Goal: Use online tool/utility: Utilize a website feature to perform a specific function

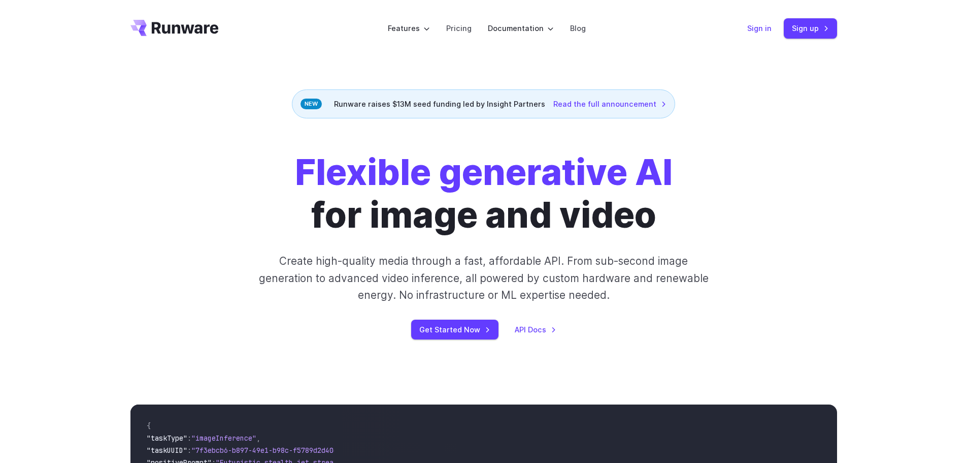
click at [755, 27] on link "Sign in" at bounding box center [760, 28] width 24 height 12
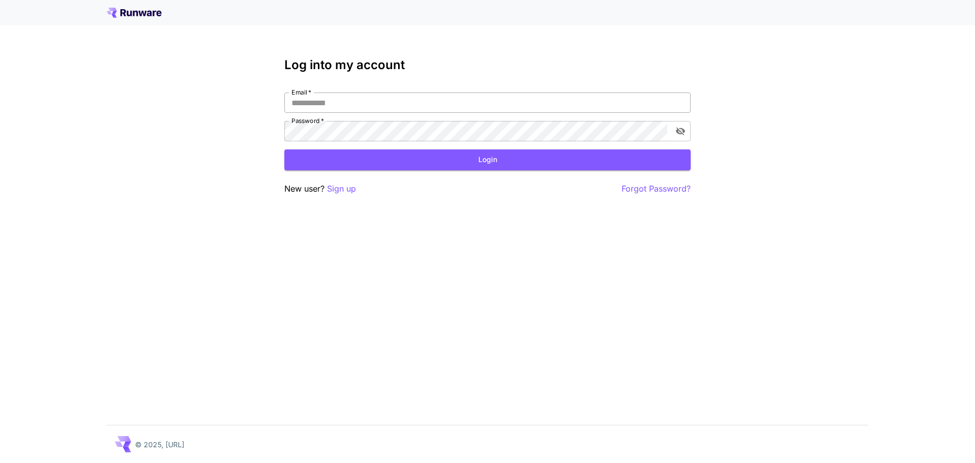
click at [345, 99] on input "Email   *" at bounding box center [487, 102] width 406 height 20
type input "**********"
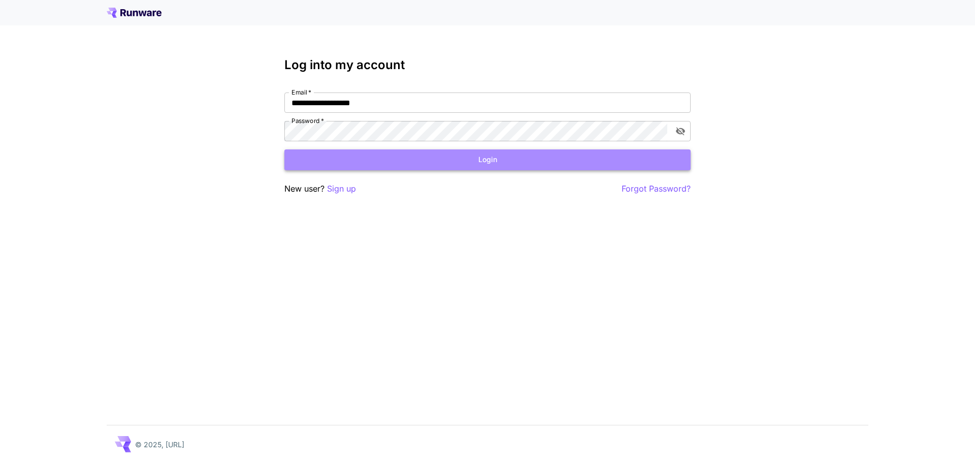
click at [490, 155] on button "Login" at bounding box center [487, 159] width 406 height 21
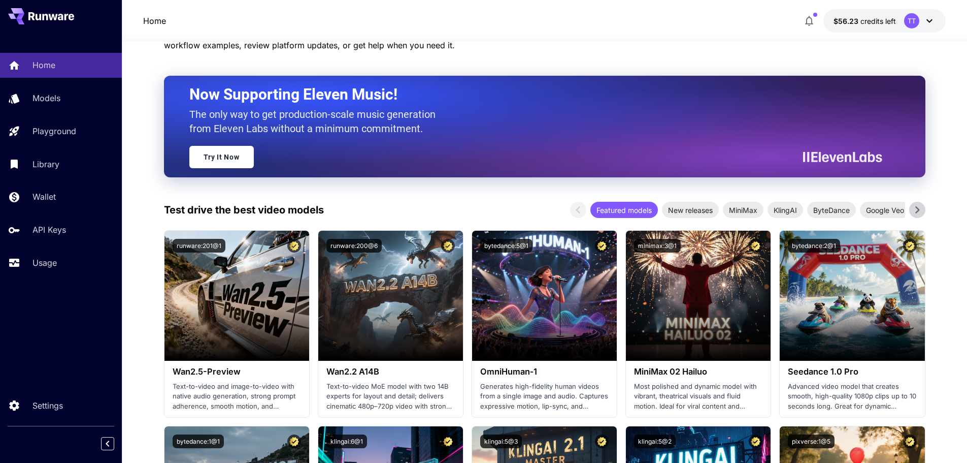
scroll to position [102, 0]
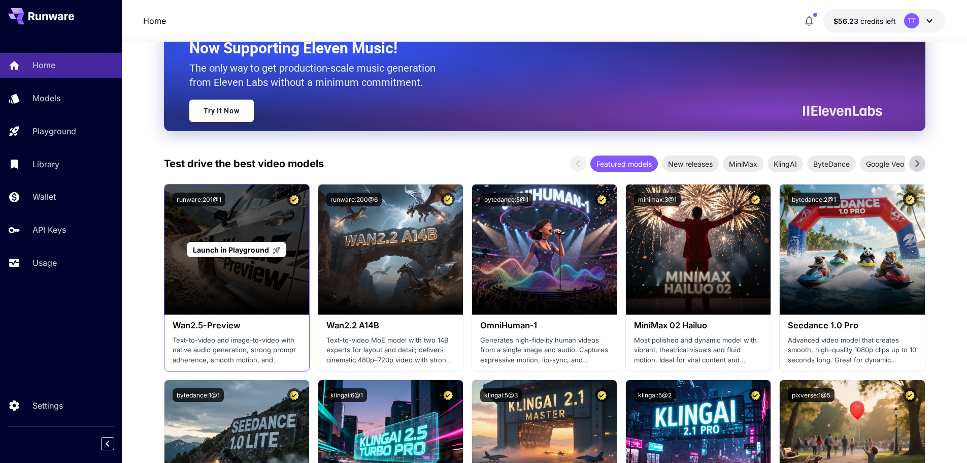
click at [254, 251] on span "Launch in Playground" at bounding box center [231, 249] width 76 height 9
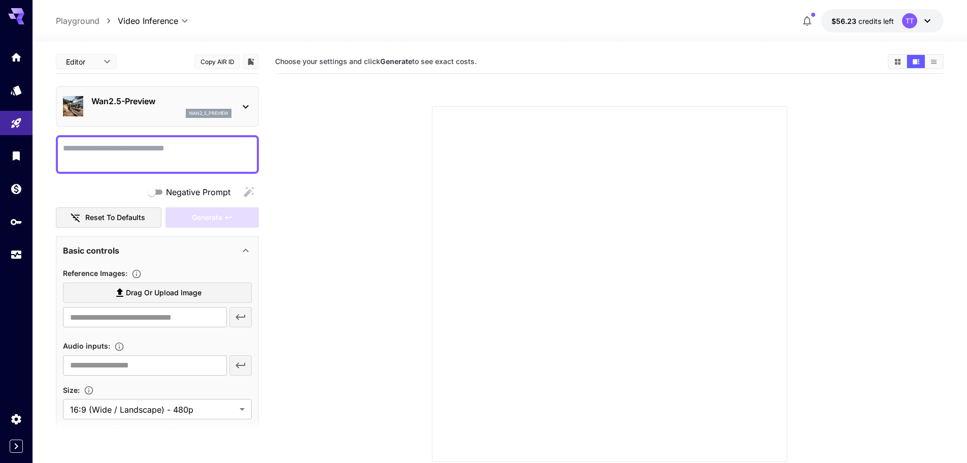
click at [140, 159] on textarea "Negative Prompt" at bounding box center [157, 154] width 189 height 24
type textarea "**********"
click at [204, 214] on div "Generate" at bounding box center [212, 217] width 93 height 21
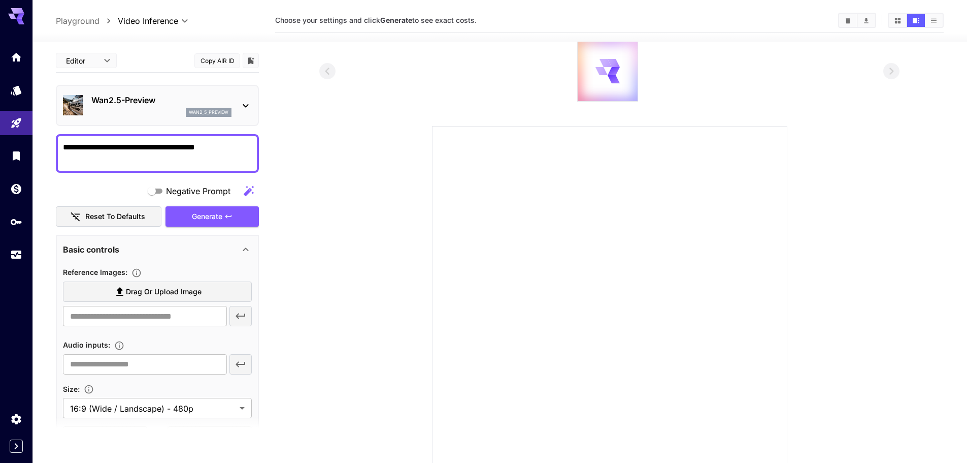
scroll to position [90, 0]
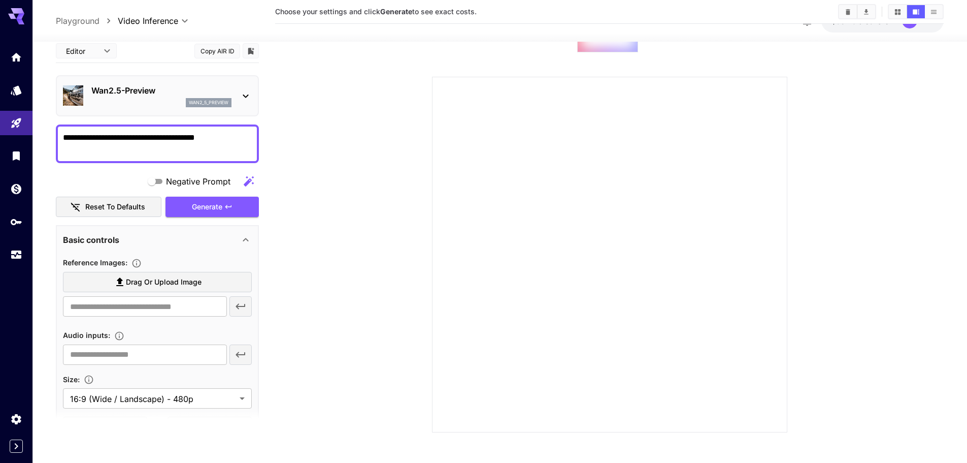
click at [489, 222] on div at bounding box center [609, 254] width 355 height 355
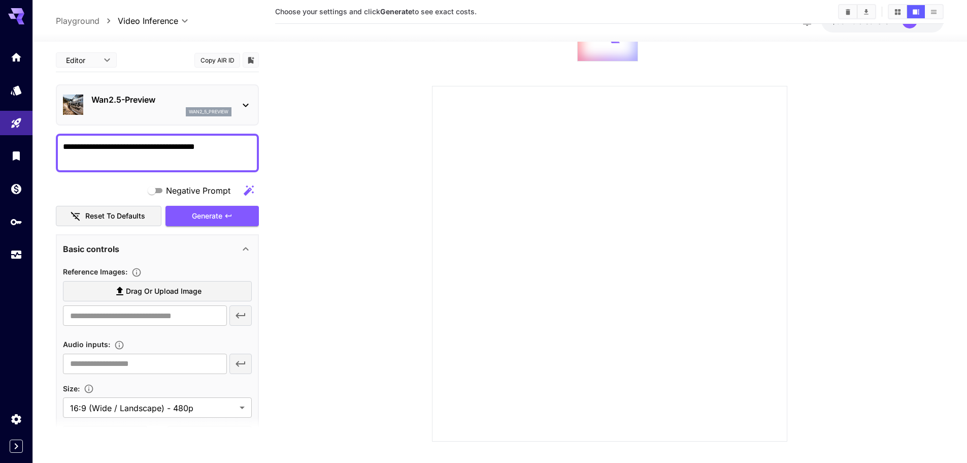
scroll to position [0, 0]
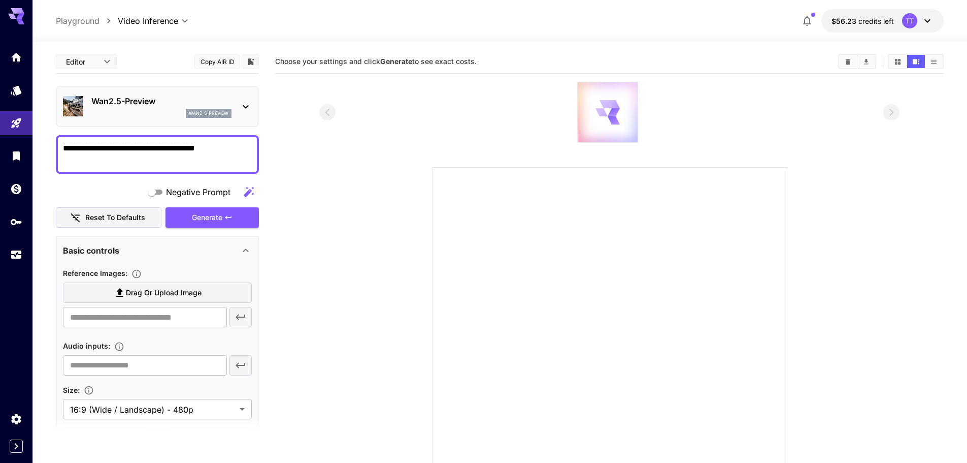
click at [629, 100] on div at bounding box center [608, 112] width 60 height 60
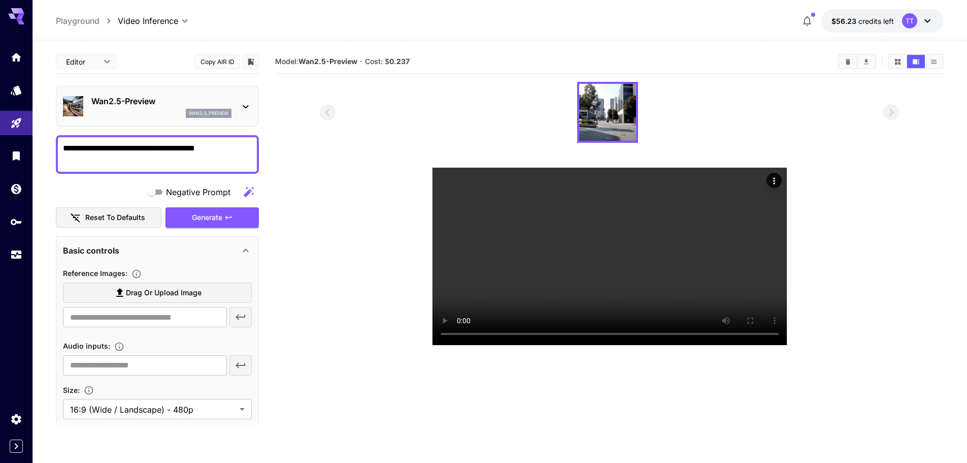
click at [75, 19] on p "Playground" at bounding box center [78, 21] width 44 height 12
type input "**********"
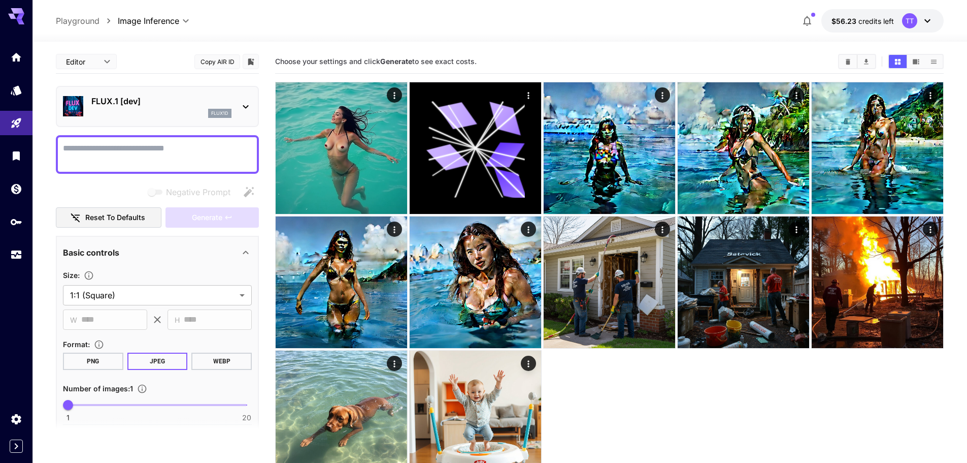
click at [124, 148] on textarea "Negative Prompt" at bounding box center [157, 154] width 189 height 24
type textarea "*"
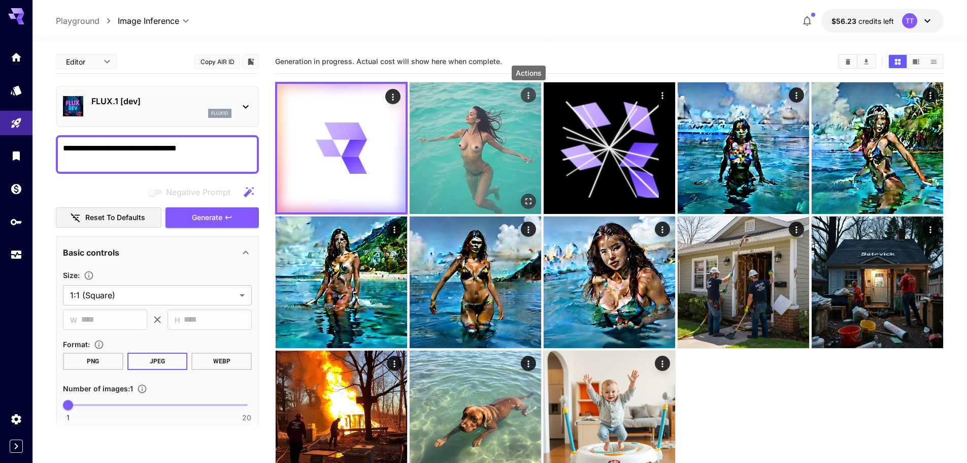
type textarea "**********"
click at [528, 94] on icon "Actions" at bounding box center [529, 95] width 10 height 10
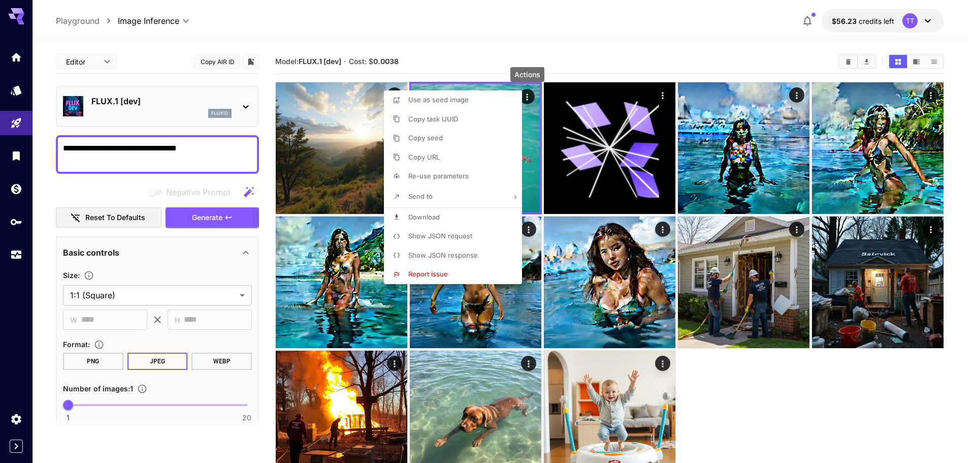
click at [743, 405] on div at bounding box center [487, 231] width 975 height 463
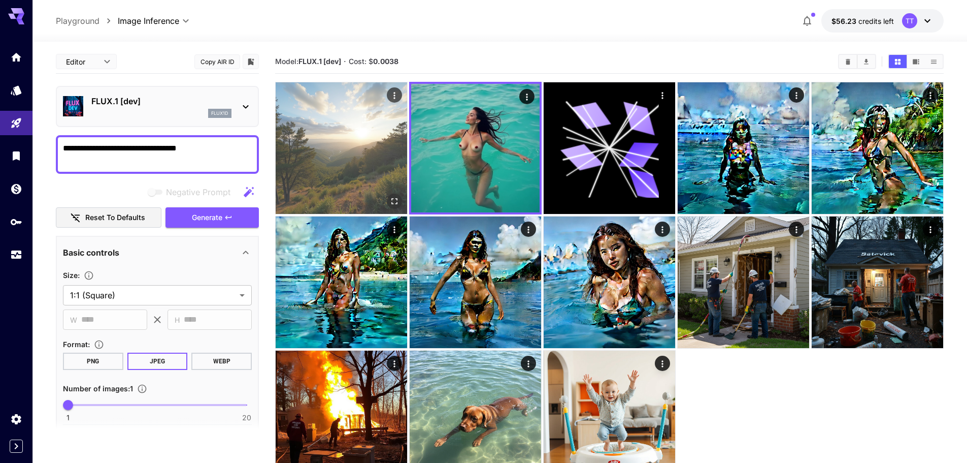
click at [353, 146] on img at bounding box center [342, 148] width 132 height 132
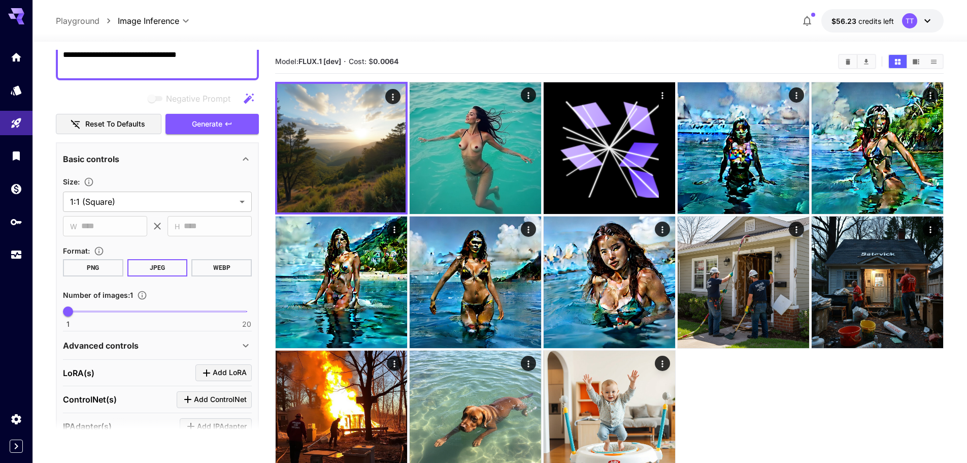
scroll to position [203, 0]
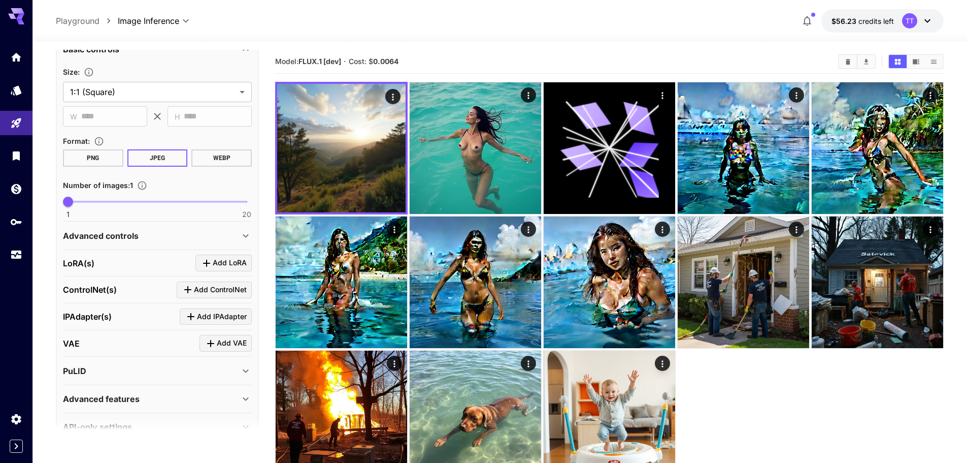
click at [106, 202] on span at bounding box center [157, 202] width 179 height 2
click at [81, 202] on span "1 20 5" at bounding box center [157, 201] width 179 height 15
type input "*"
drag, startPoint x: 80, startPoint y: 202, endPoint x: 105, endPoint y: 211, distance: 26.3
click at [105, 207] on span "5" at bounding box center [106, 202] width 10 height 10
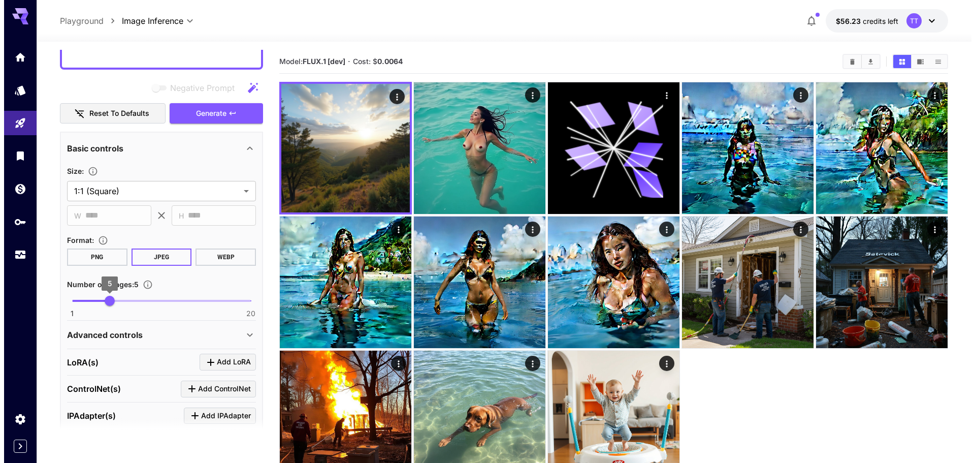
scroll to position [0, 0]
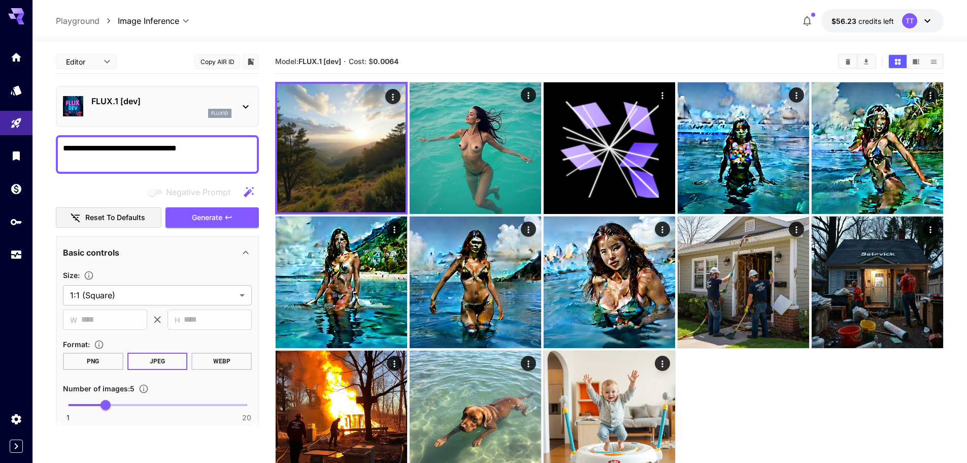
drag, startPoint x: 102, startPoint y: 147, endPoint x: 46, endPoint y: 155, distance: 57.0
click at [46, 155] on section "**********" at bounding box center [500, 292] width 935 height 501
click at [101, 148] on textarea "**********" at bounding box center [157, 154] width 189 height 24
drag, startPoint x: 213, startPoint y: 214, endPoint x: 209, endPoint y: 250, distance: 36.8
click at [212, 250] on div "**********" at bounding box center [157, 347] width 203 height 595
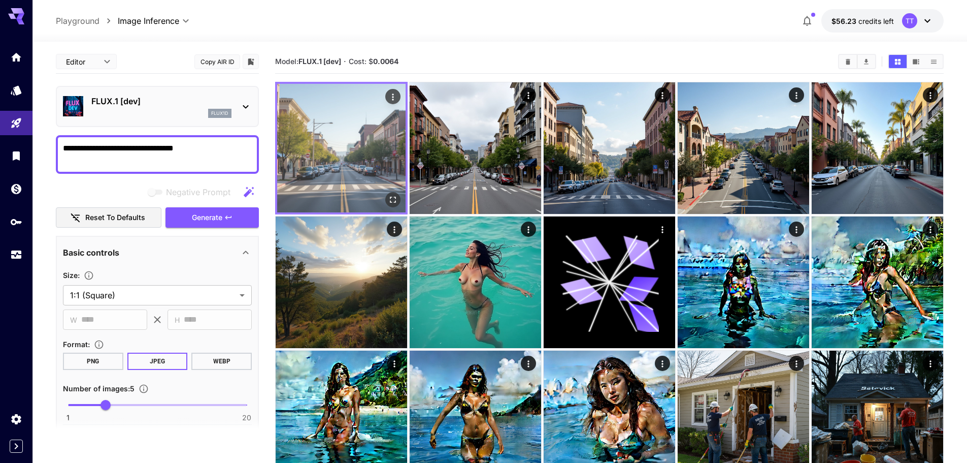
click at [395, 101] on icon "Actions" at bounding box center [393, 97] width 10 height 10
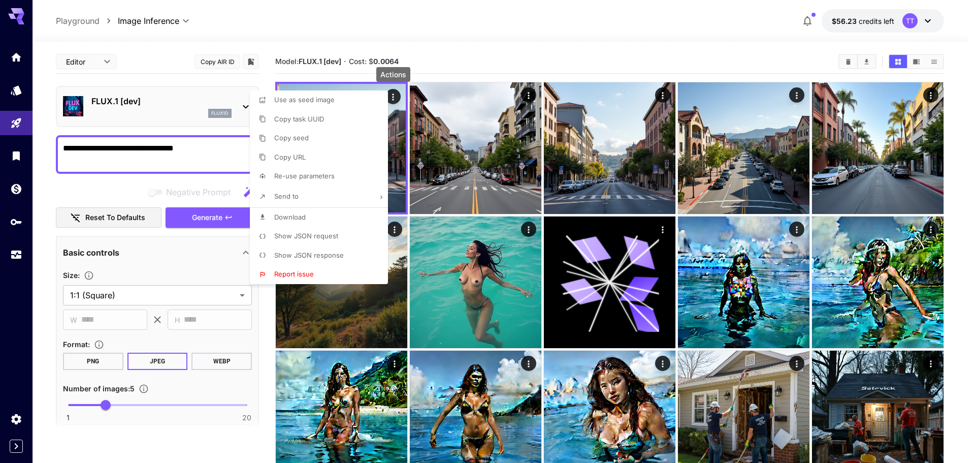
click at [351, 213] on li "Download" at bounding box center [322, 217] width 144 height 19
click at [529, 100] on div at bounding box center [487, 231] width 975 height 463
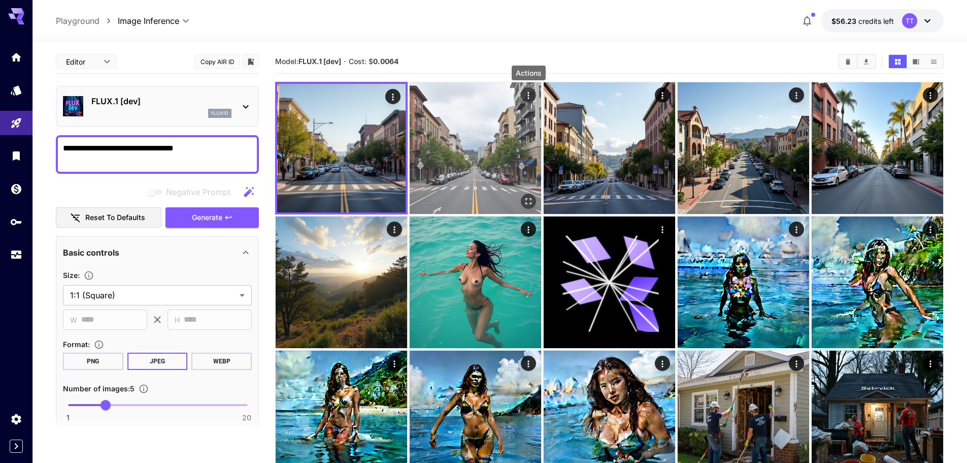
click at [529, 94] on icon "Actions" at bounding box center [529, 95] width 10 height 10
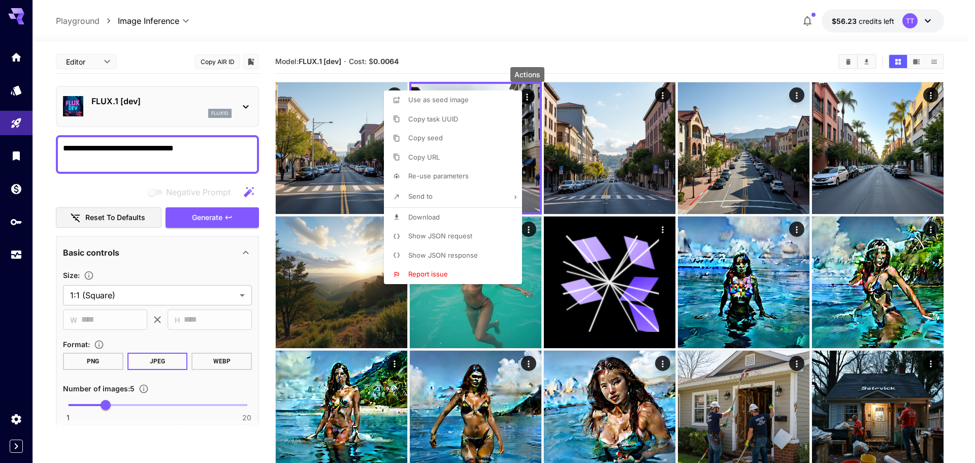
click at [451, 218] on li "Download" at bounding box center [456, 217] width 144 height 19
click at [661, 94] on div at bounding box center [487, 231] width 975 height 463
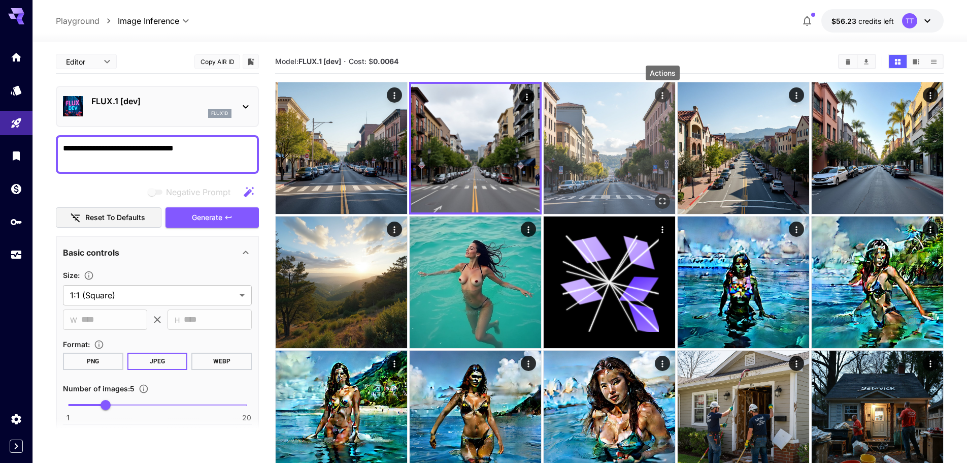
click at [661, 94] on icon "Actions" at bounding box center [663, 95] width 10 height 10
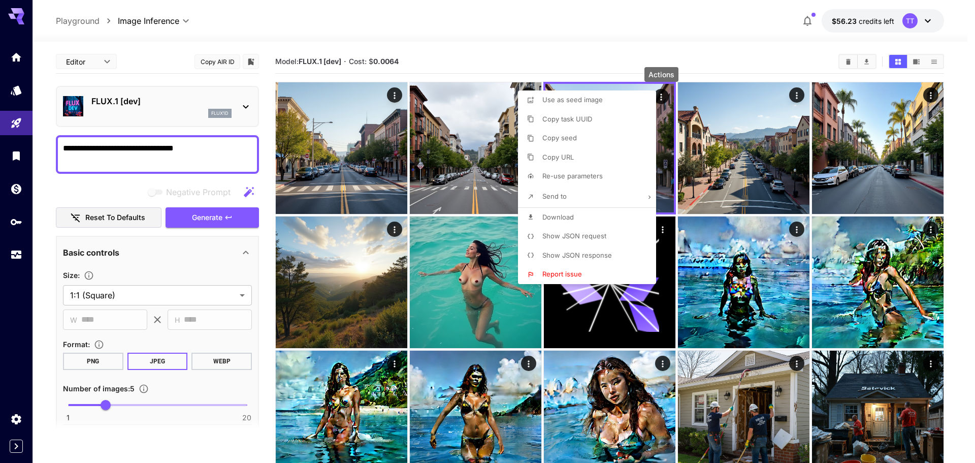
click at [604, 215] on li "Download" at bounding box center [590, 217] width 144 height 19
click at [800, 95] on div at bounding box center [487, 231] width 975 height 463
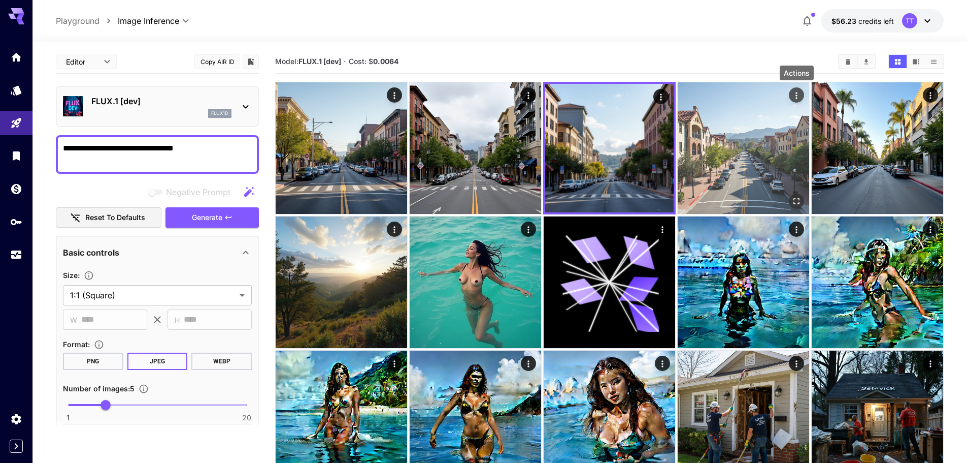
click at [797, 95] on icon "Actions" at bounding box center [797, 95] width 2 height 7
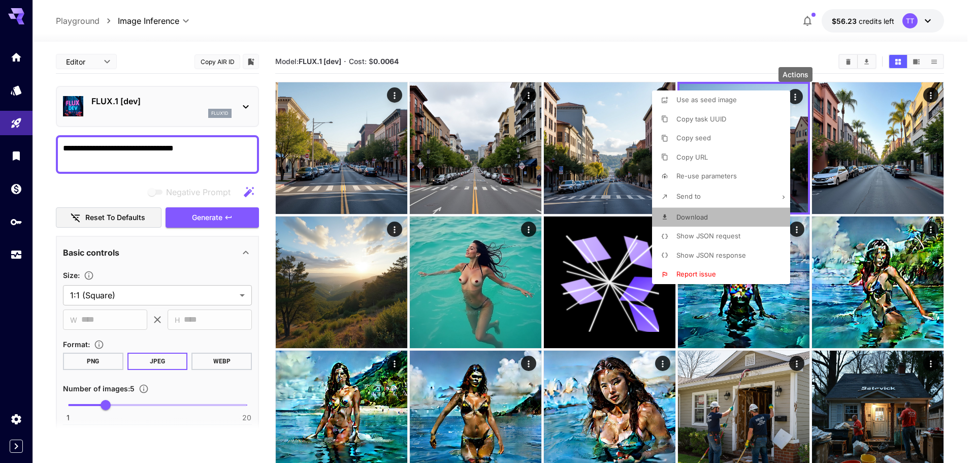
click at [719, 221] on li "Download" at bounding box center [724, 217] width 144 height 19
click at [527, 225] on div at bounding box center [487, 231] width 975 height 463
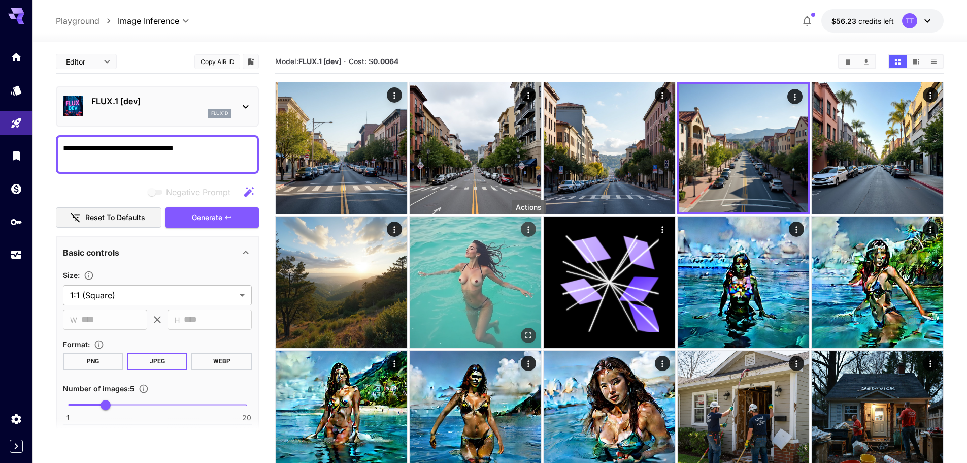
click at [528, 227] on icon "Actions" at bounding box center [529, 229] width 10 height 10
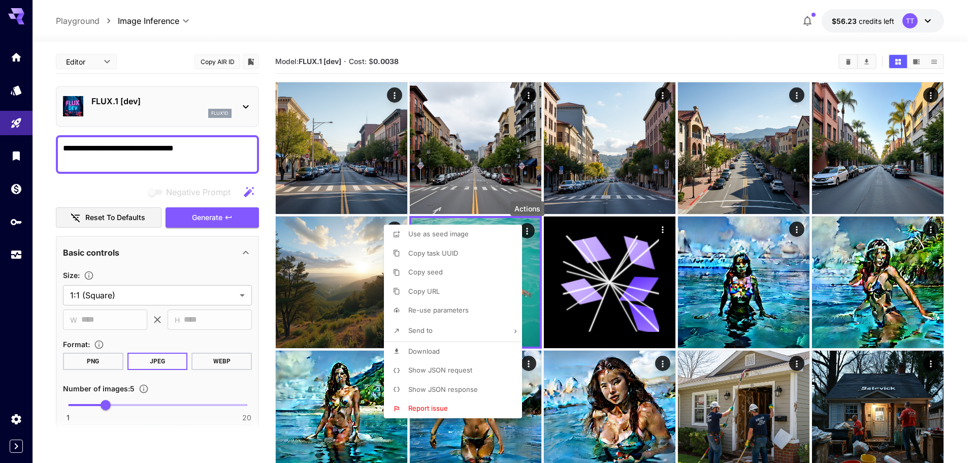
click at [586, 285] on div at bounding box center [487, 231] width 975 height 463
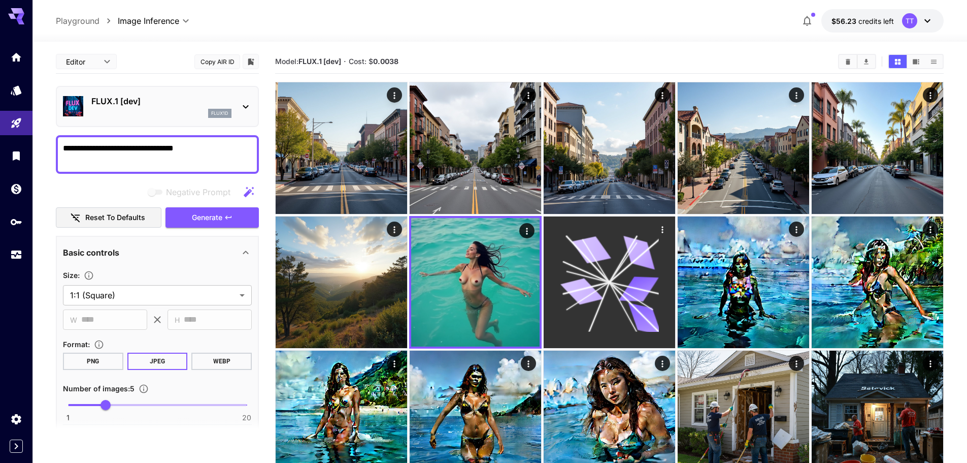
click at [667, 231] on icon "Actions" at bounding box center [663, 229] width 10 height 10
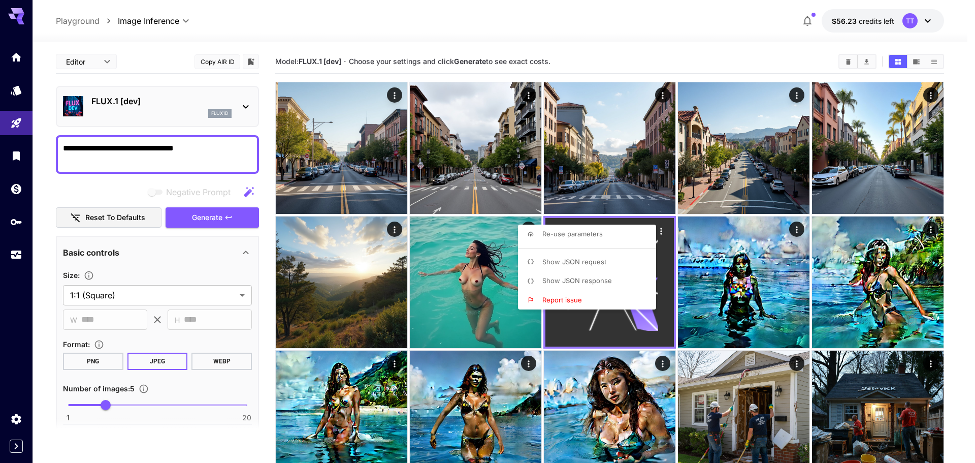
click at [667, 231] on div at bounding box center [487, 231] width 975 height 463
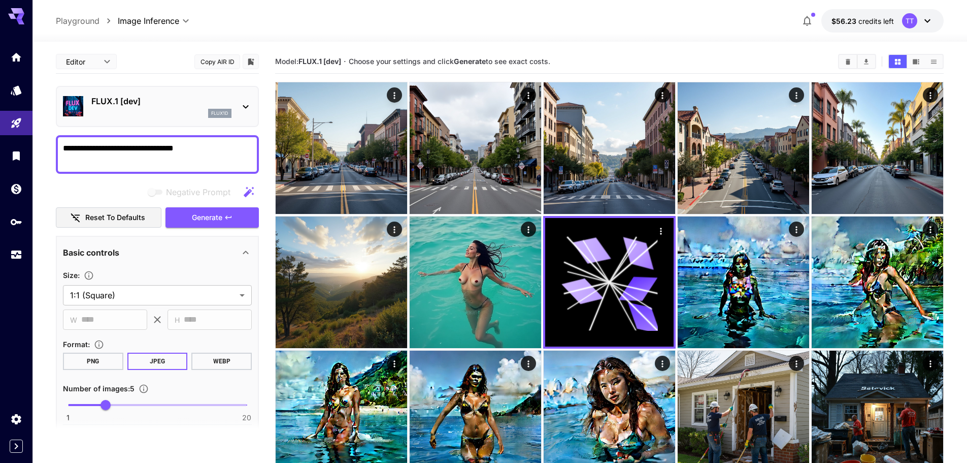
drag, startPoint x: 191, startPoint y: 147, endPoint x: 139, endPoint y: 148, distance: 52.8
click at [139, 148] on textarea "**********" at bounding box center [157, 154] width 189 height 24
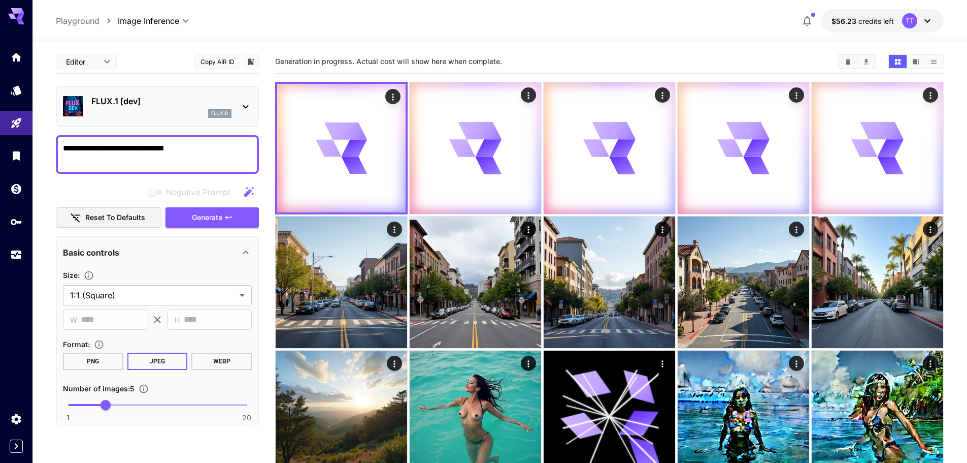
drag, startPoint x: 228, startPoint y: 145, endPoint x: 168, endPoint y: 149, distance: 60.6
click at [168, 149] on textarea "**********" at bounding box center [157, 154] width 189 height 24
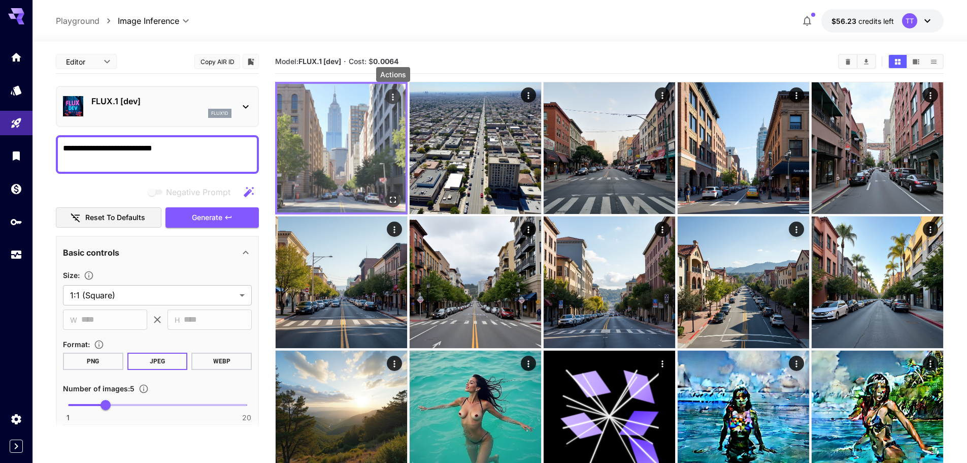
click at [396, 93] on icon "Actions" at bounding box center [393, 97] width 10 height 10
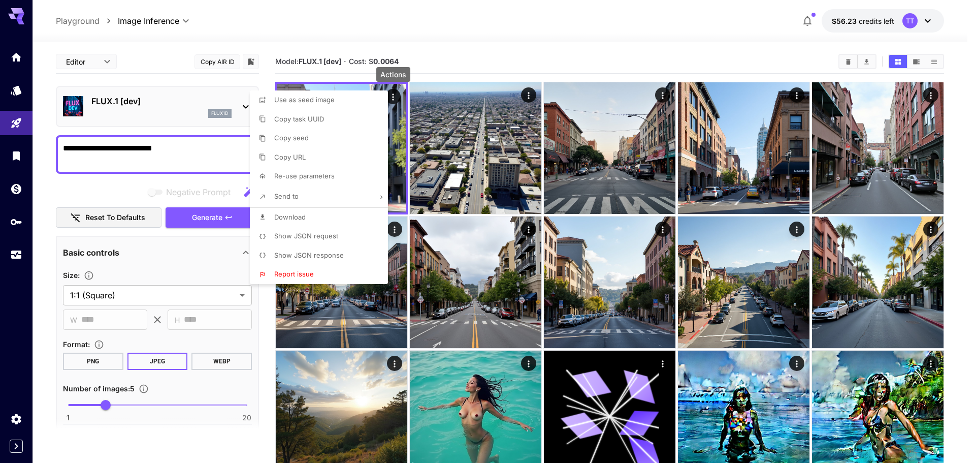
drag, startPoint x: 361, startPoint y: 209, endPoint x: 371, endPoint y: 201, distance: 13.4
click at [361, 209] on li "Download" at bounding box center [322, 217] width 144 height 19
click at [527, 94] on div at bounding box center [487, 231] width 975 height 463
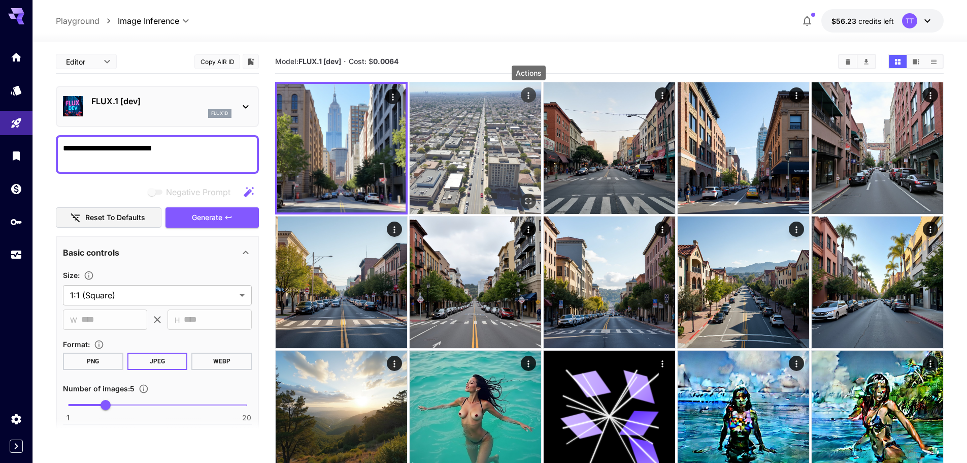
click at [527, 94] on icon "Actions" at bounding box center [529, 95] width 10 height 10
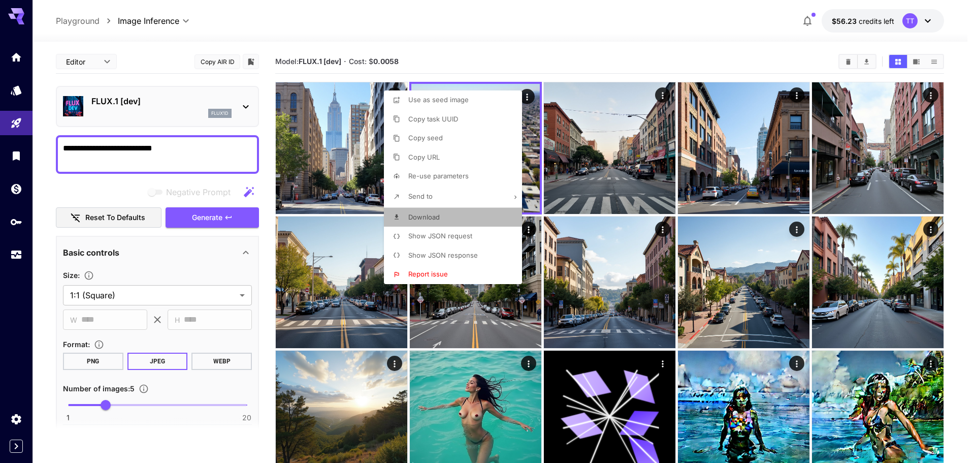
click at [475, 224] on li "Download" at bounding box center [456, 217] width 144 height 19
click at [660, 91] on div at bounding box center [487, 231] width 975 height 463
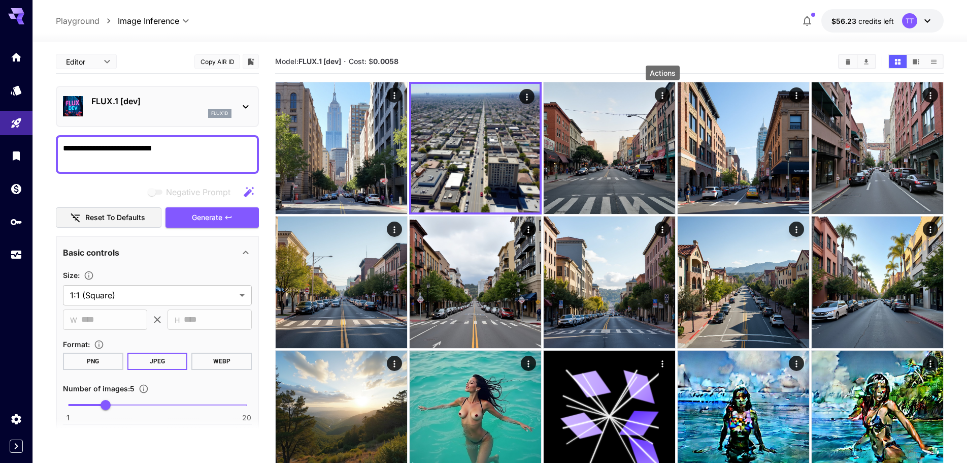
click at [660, 91] on icon "Actions" at bounding box center [663, 95] width 10 height 10
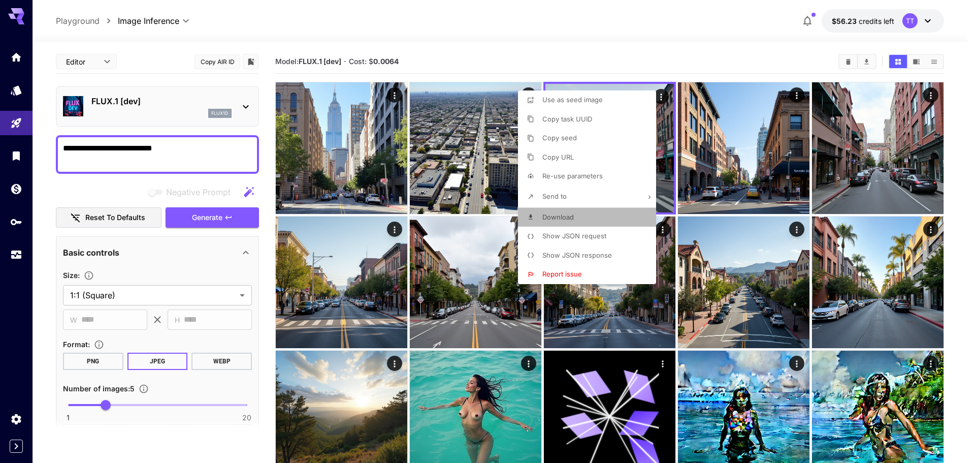
click at [592, 219] on li "Download" at bounding box center [590, 217] width 144 height 19
click at [801, 93] on div at bounding box center [487, 231] width 975 height 463
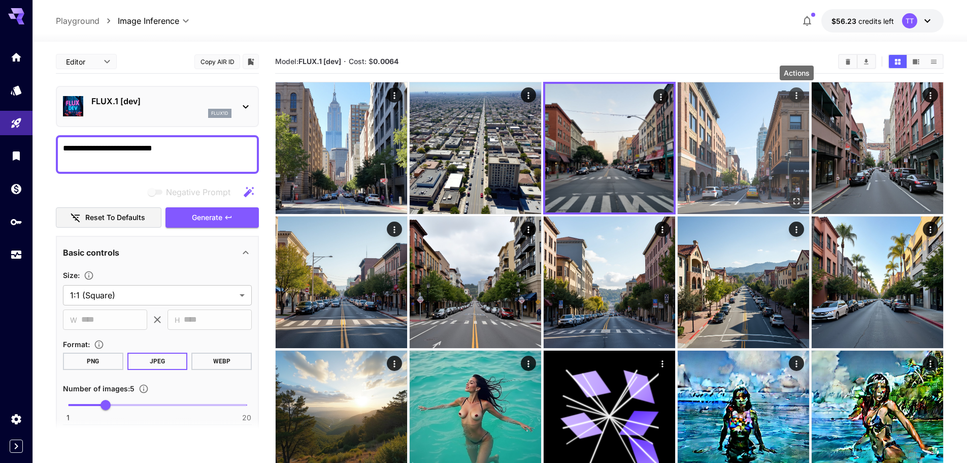
click at [797, 94] on icon "Actions" at bounding box center [797, 95] width 10 height 10
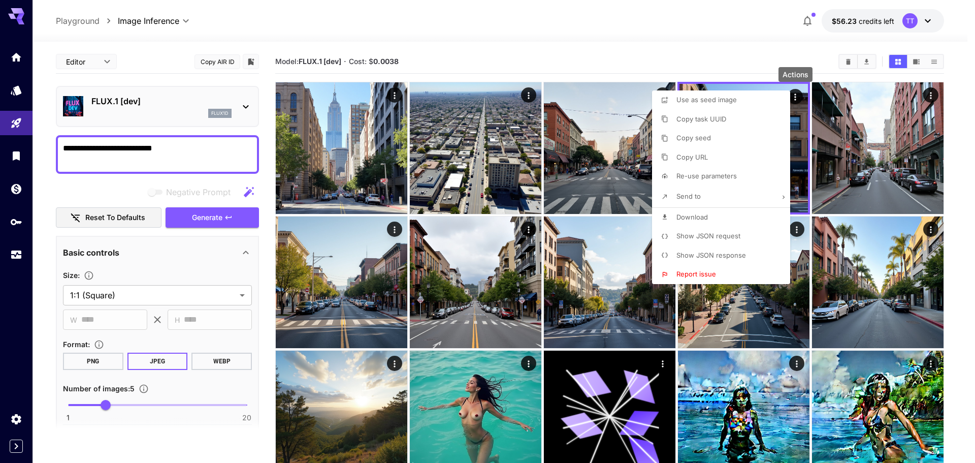
click at [739, 212] on li "Download" at bounding box center [724, 217] width 144 height 19
drag, startPoint x: 185, startPoint y: 144, endPoint x: 106, endPoint y: 142, distance: 79.3
click at [106, 143] on div at bounding box center [487, 231] width 975 height 463
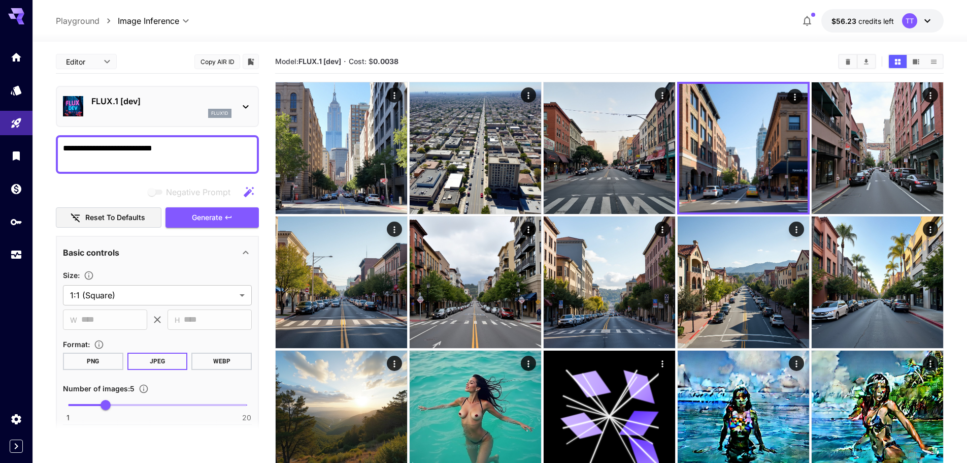
drag, startPoint x: 137, startPoint y: 148, endPoint x: 55, endPoint y: 144, distance: 81.9
click at [55, 144] on section "**********" at bounding box center [500, 411] width 935 height 739
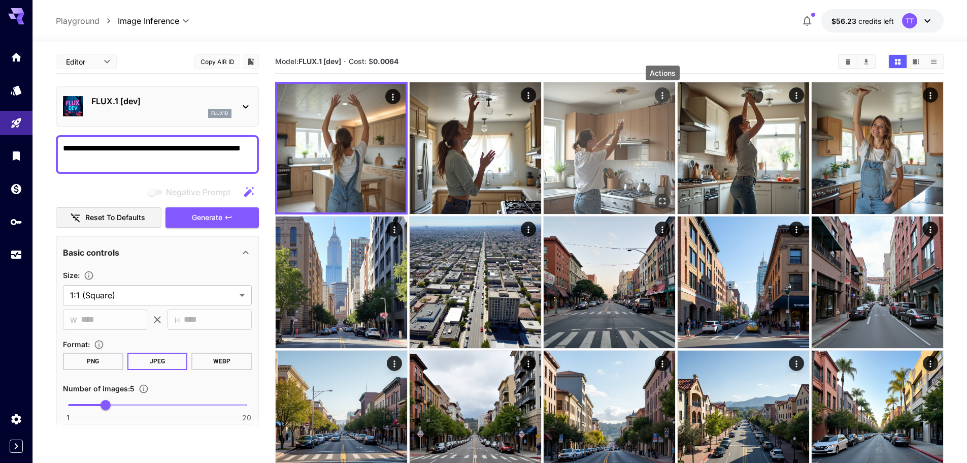
click at [659, 94] on icon "Actions" at bounding box center [663, 95] width 10 height 10
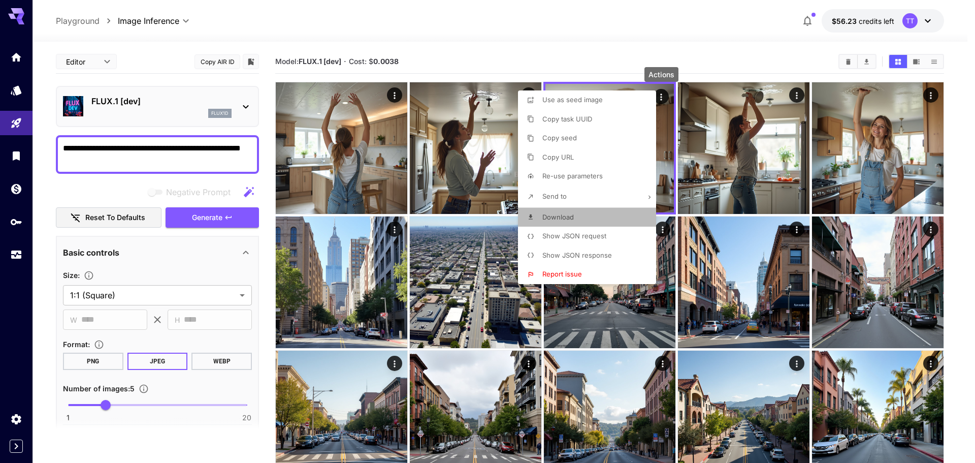
click at [607, 212] on li "Download" at bounding box center [590, 217] width 144 height 19
click at [470, 112] on div at bounding box center [487, 231] width 975 height 463
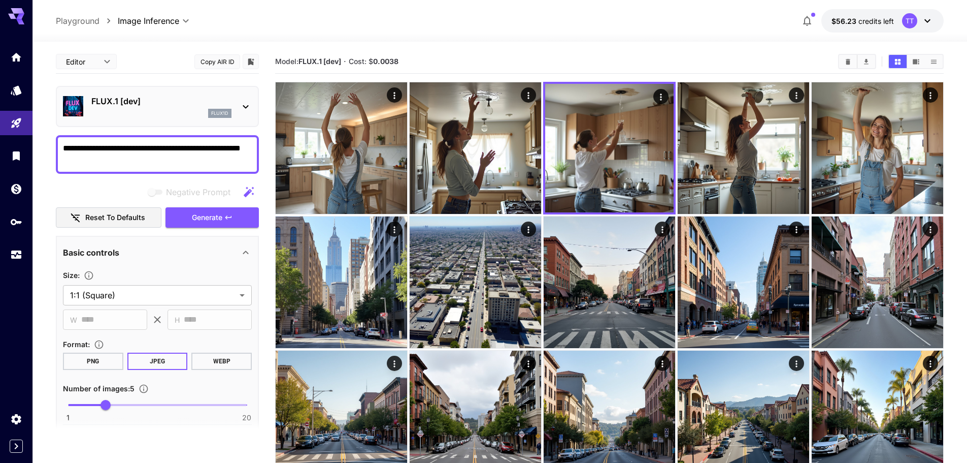
drag, startPoint x: 106, startPoint y: 163, endPoint x: 62, endPoint y: 148, distance: 45.9
click at [62, 148] on div "**********" at bounding box center [157, 154] width 203 height 39
click at [217, 219] on span "Generate" at bounding box center [207, 217] width 30 height 13
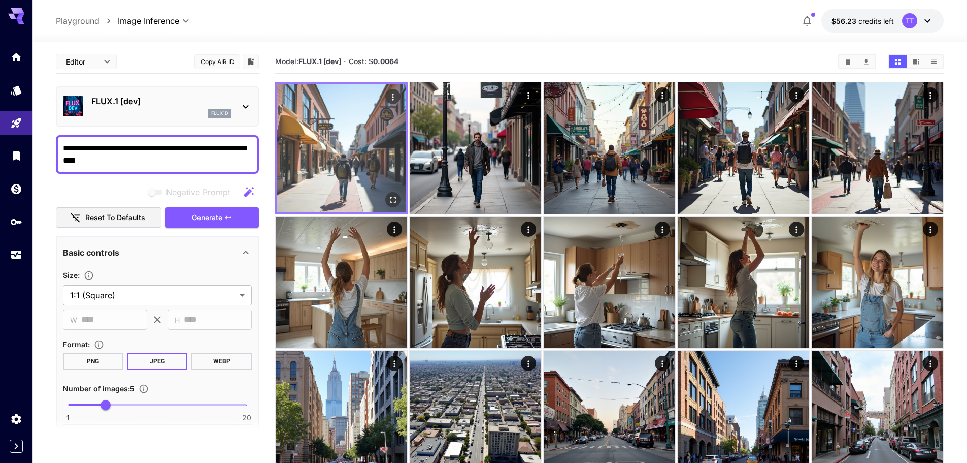
click at [384, 94] on img at bounding box center [341, 148] width 128 height 128
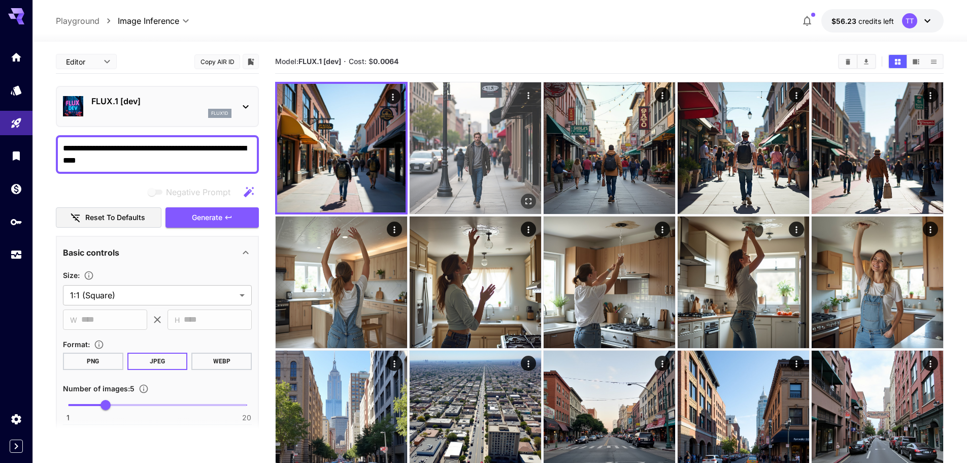
click at [528, 95] on icon "Actions" at bounding box center [529, 95] width 10 height 10
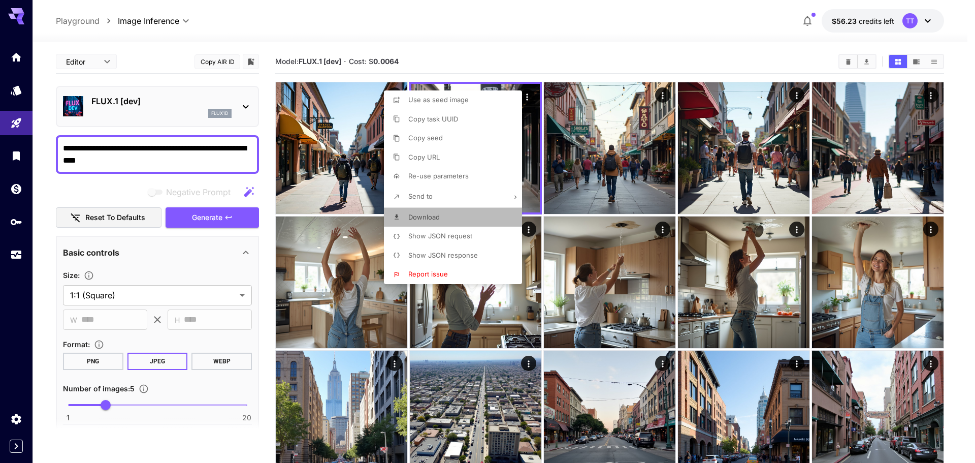
click at [483, 215] on li "Download" at bounding box center [456, 217] width 144 height 19
click at [730, 140] on div at bounding box center [487, 231] width 975 height 463
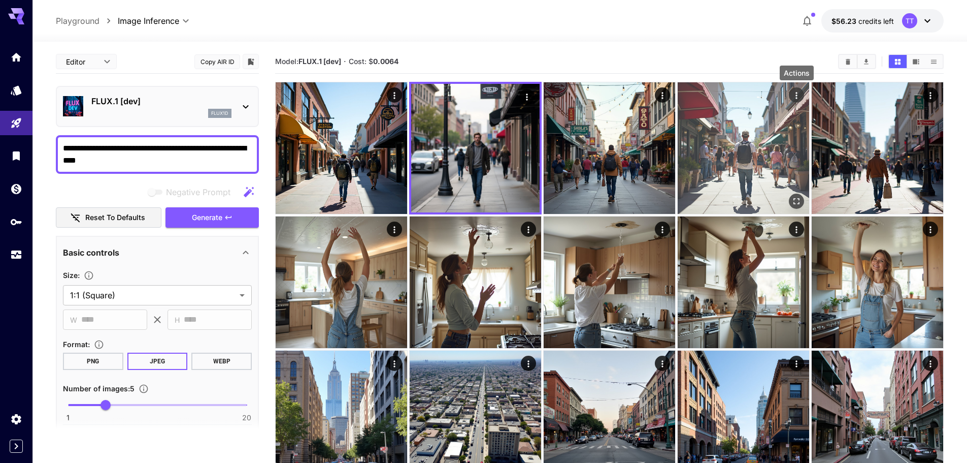
click at [797, 91] on icon "Actions" at bounding box center [797, 95] width 10 height 10
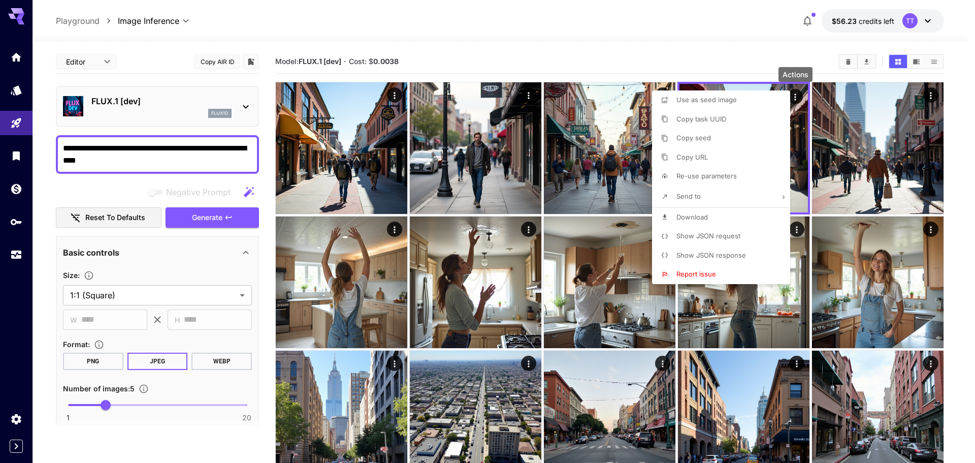
click at [742, 212] on li "Download" at bounding box center [724, 217] width 144 height 19
click at [933, 95] on div at bounding box center [487, 231] width 975 height 463
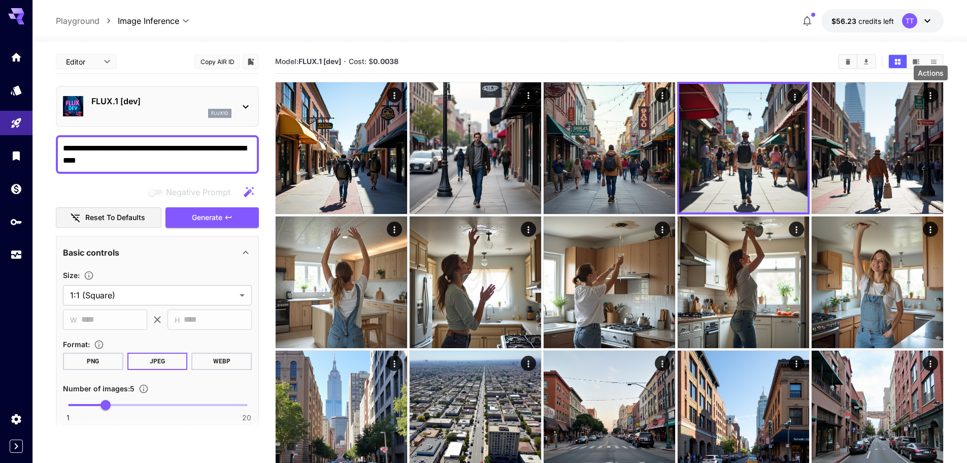
click at [933, 95] on icon "Actions" at bounding box center [931, 95] width 10 height 10
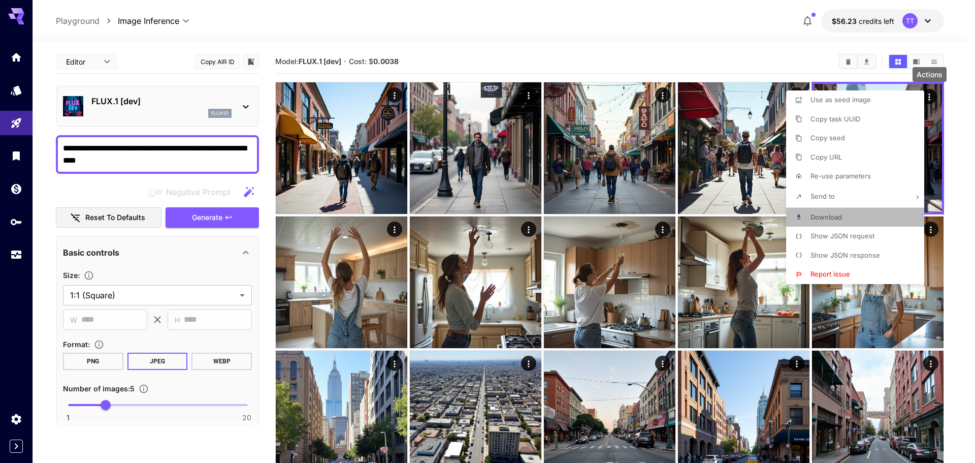
click at [835, 220] on span "Download" at bounding box center [826, 217] width 31 height 8
click at [148, 146] on div at bounding box center [487, 231] width 975 height 463
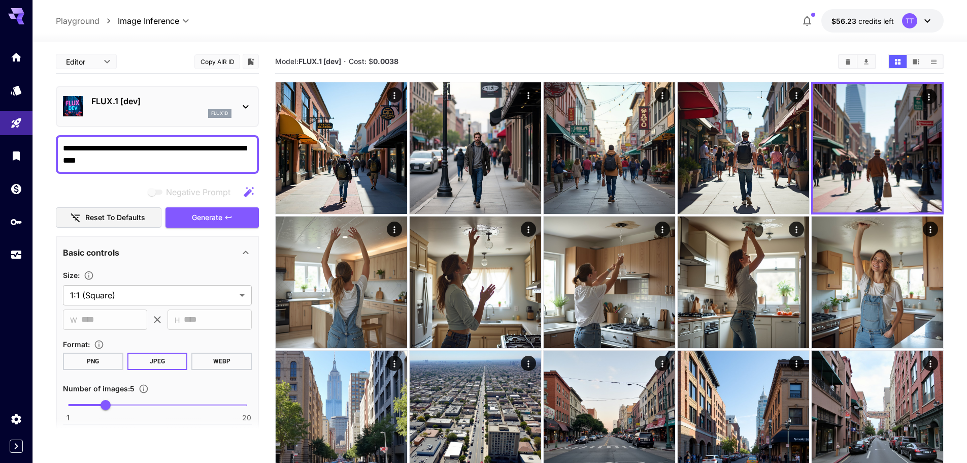
drag, startPoint x: 208, startPoint y: 150, endPoint x: 121, endPoint y: 145, distance: 86.5
click at [121, 145] on textarea "**********" at bounding box center [157, 154] width 189 height 24
drag, startPoint x: 197, startPoint y: 151, endPoint x: 162, endPoint y: 151, distance: 35.0
click at [162, 151] on textarea "**********" at bounding box center [157, 154] width 189 height 24
click at [231, 217] on icon "button" at bounding box center [228, 217] width 8 height 8
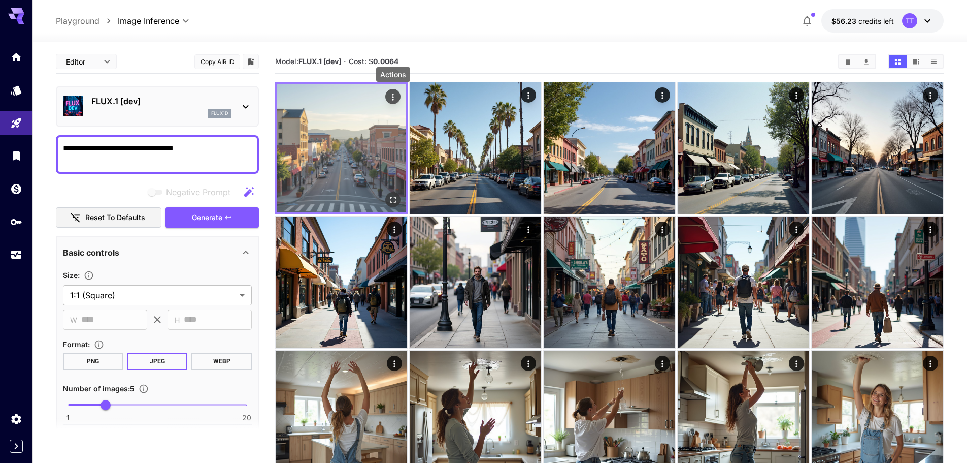
click at [397, 100] on icon "Actions" at bounding box center [393, 97] width 10 height 10
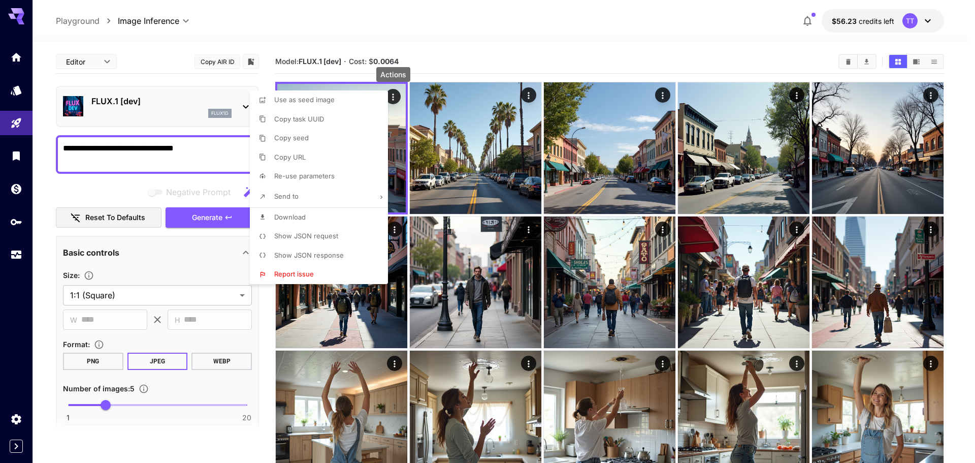
click at [359, 216] on li "Download" at bounding box center [322, 217] width 144 height 19
click at [661, 96] on div at bounding box center [487, 231] width 975 height 463
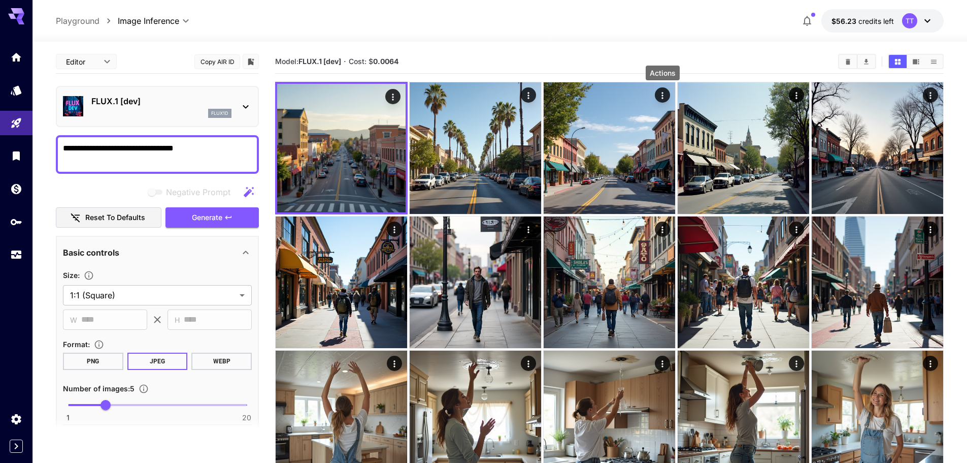
click at [661, 96] on icon "Actions" at bounding box center [663, 95] width 10 height 10
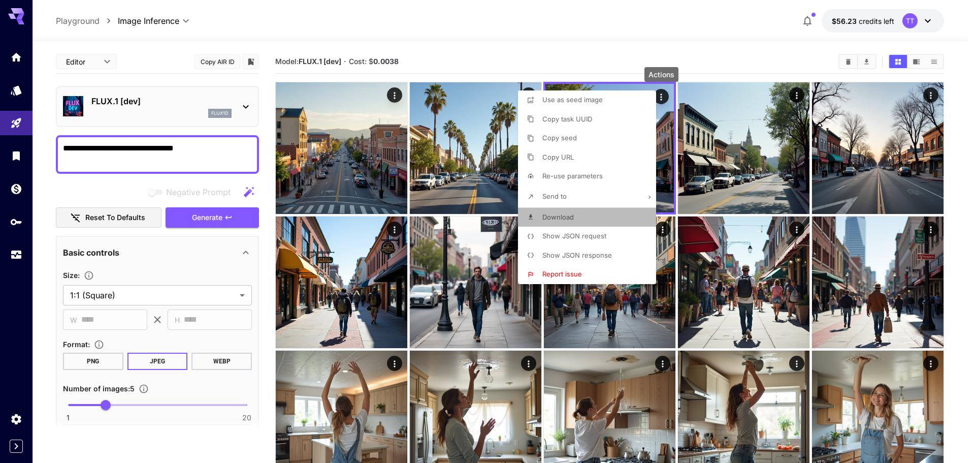
click at [588, 217] on li "Download" at bounding box center [590, 217] width 144 height 19
click at [797, 99] on div at bounding box center [487, 231] width 975 height 463
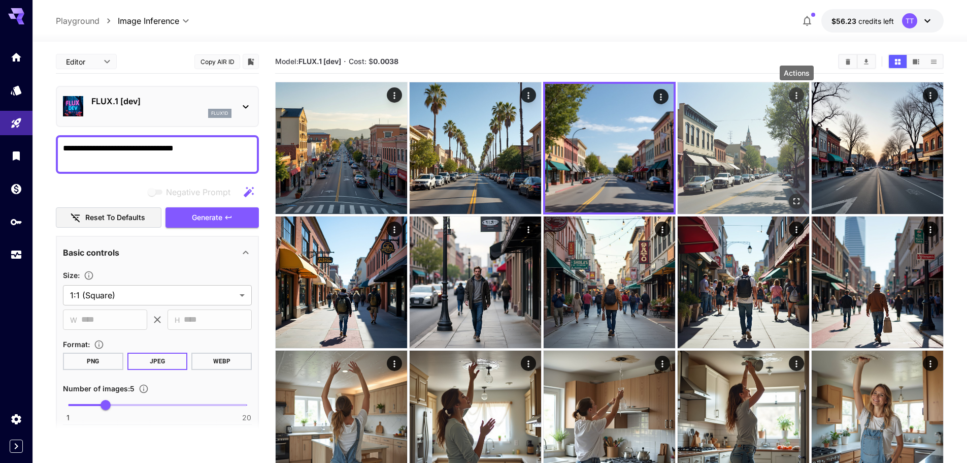
click at [797, 98] on icon "Actions" at bounding box center [797, 95] width 2 height 7
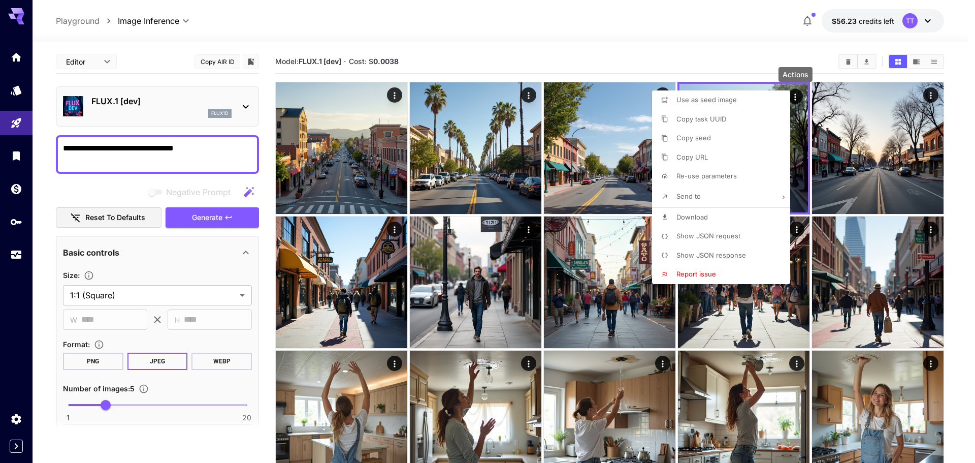
click at [725, 226] on li "Download" at bounding box center [724, 217] width 144 height 19
click at [171, 146] on div at bounding box center [487, 231] width 975 height 463
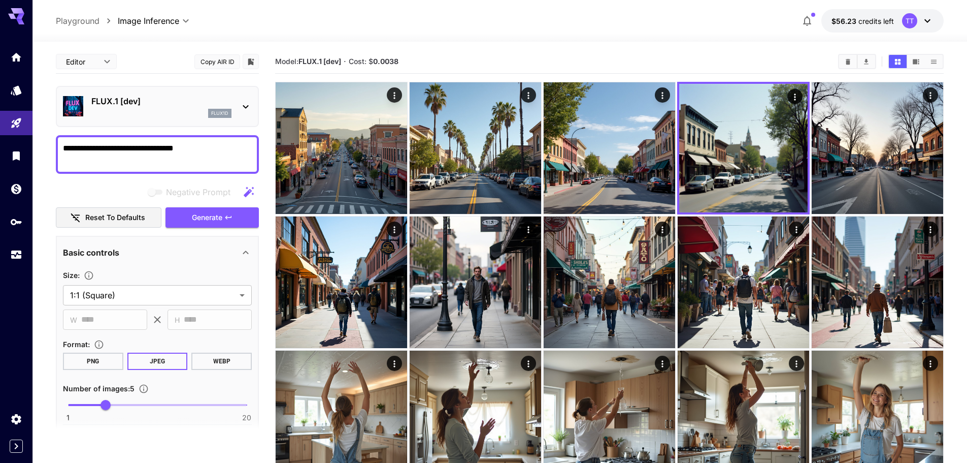
click at [165, 147] on textarea "**********" at bounding box center [157, 154] width 189 height 24
drag, startPoint x: 163, startPoint y: 149, endPoint x: 192, endPoint y: 150, distance: 29.5
click at [192, 150] on textarea "**********" at bounding box center [157, 154] width 189 height 24
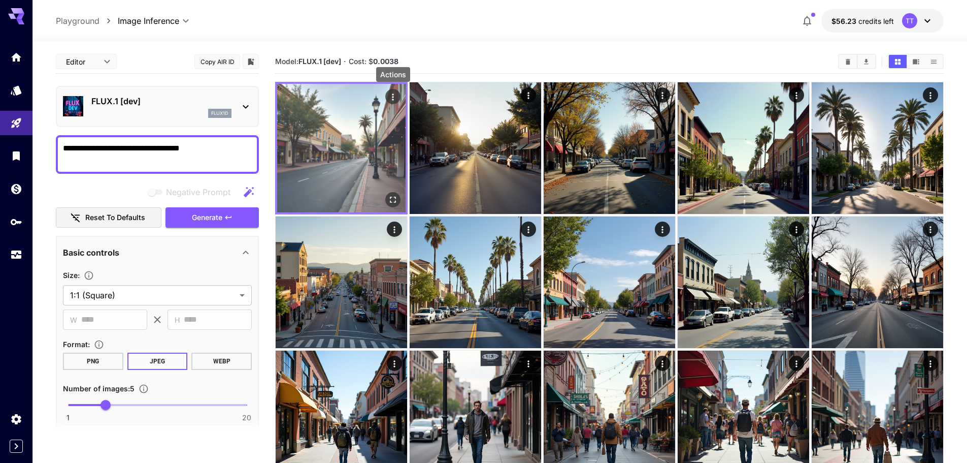
type textarea "**********"
click at [395, 99] on icon "Actions" at bounding box center [393, 97] width 10 height 10
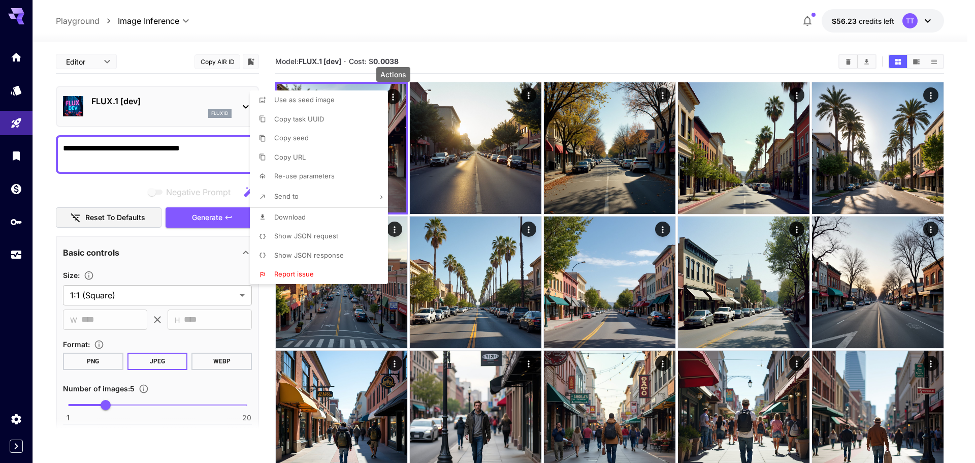
click at [333, 211] on li "Download" at bounding box center [322, 217] width 144 height 19
click at [529, 95] on div at bounding box center [487, 231] width 975 height 463
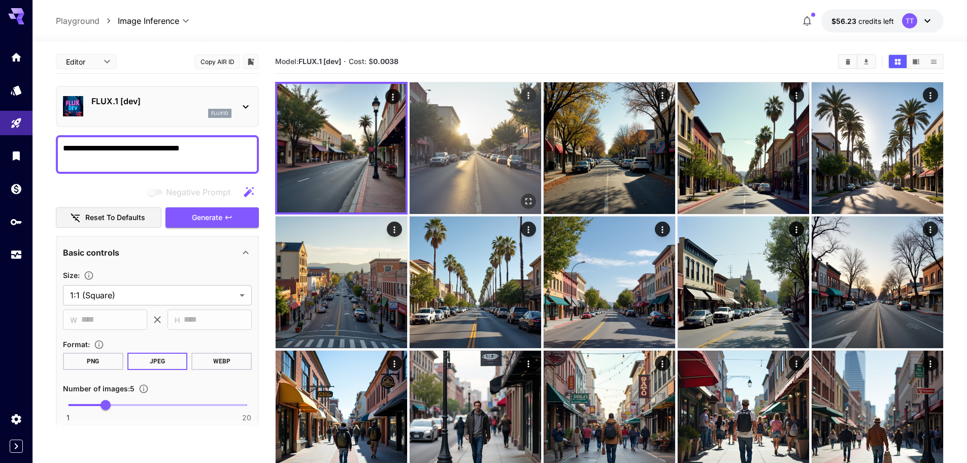
click at [529, 95] on icon "Actions" at bounding box center [529, 95] width 2 height 7
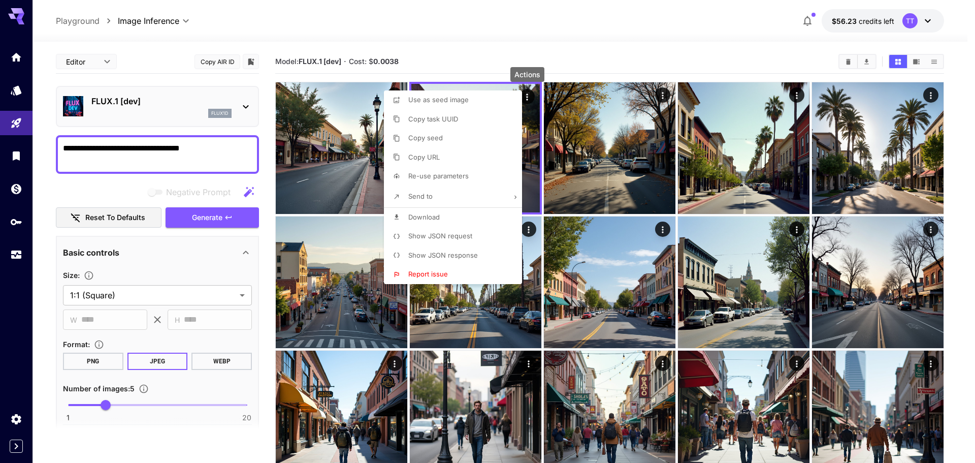
click at [468, 213] on li "Download" at bounding box center [456, 217] width 144 height 19
click at [662, 98] on div at bounding box center [487, 231] width 975 height 463
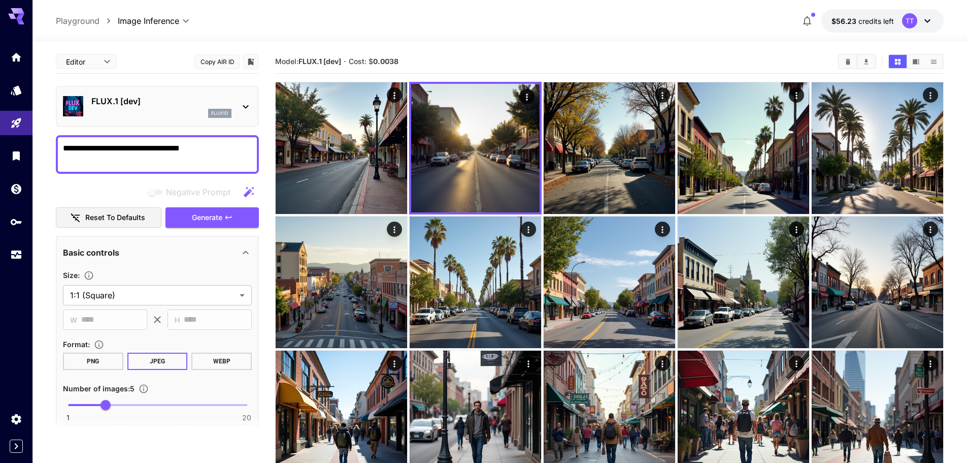
click at [662, 98] on icon "Actions" at bounding box center [663, 95] width 10 height 10
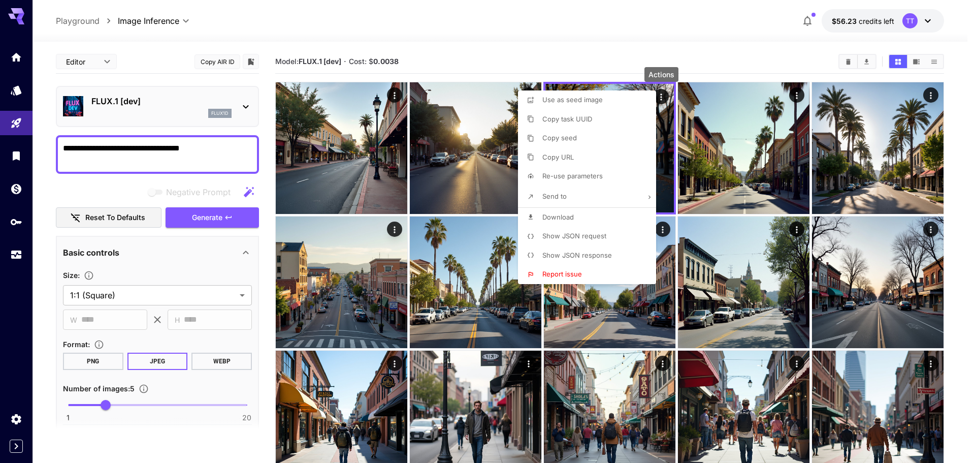
click at [578, 219] on li "Download" at bounding box center [590, 217] width 144 height 19
click at [580, 61] on div at bounding box center [487, 231] width 975 height 463
